Goal: Find specific page/section: Find specific page/section

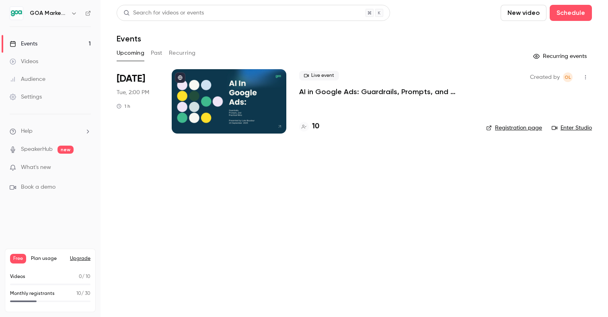
click at [39, 75] on div "Audience" at bounding box center [28, 79] width 36 height 8
